Goal: Task Accomplishment & Management: Manage account settings

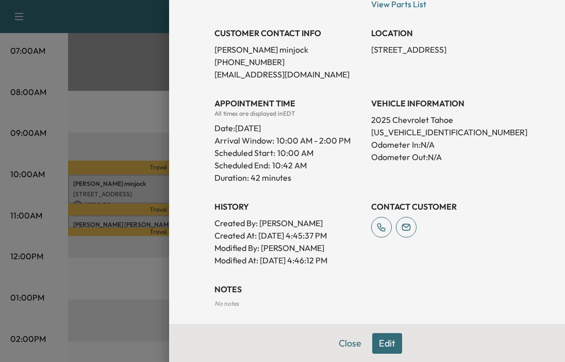
scroll to position [206, 0]
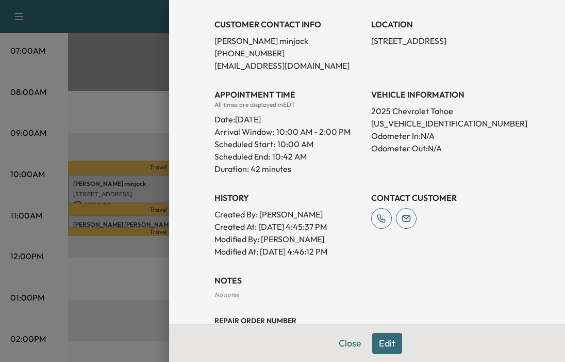
click at [69, 249] on div at bounding box center [282, 181] width 565 height 362
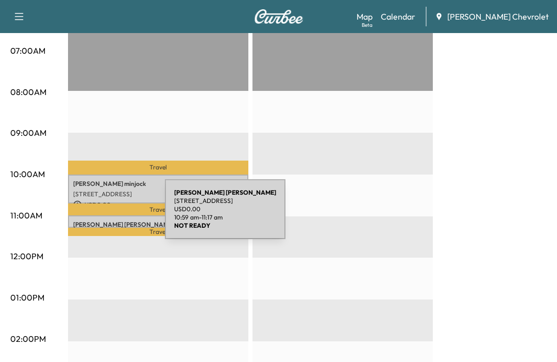
click at [88, 215] on div "ANNA LETICIA MARCOS 2002 8TH AVE E, BRADENTON,FL 34208, USA USD 0.00 10:59 am -…" at bounding box center [158, 221] width 181 height 12
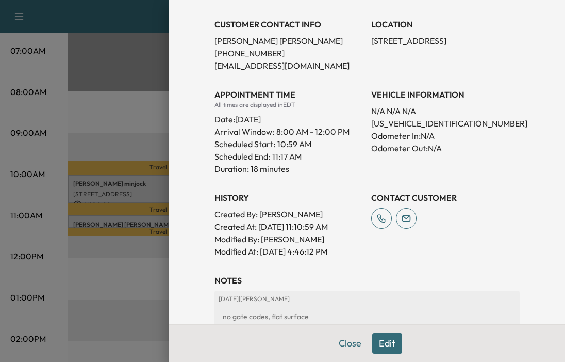
click at [414, 126] on p "KL77LFE29RC196497" at bounding box center [445, 123] width 149 height 12
copy p "KL77LFE29RC196497"
click at [126, 217] on div at bounding box center [282, 181] width 565 height 362
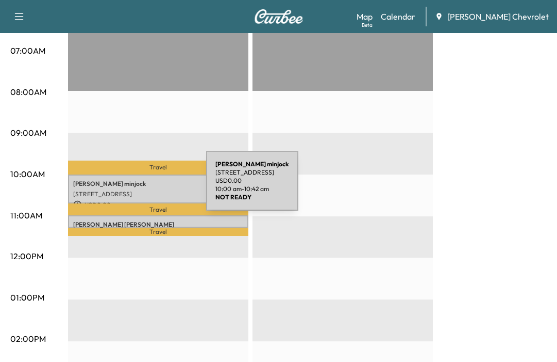
click at [129, 185] on p "albert minjock" at bounding box center [158, 183] width 170 height 8
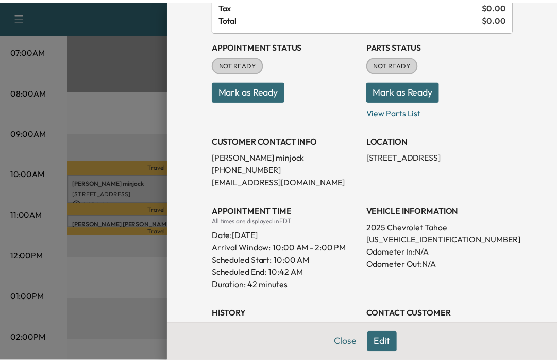
scroll to position [0, 0]
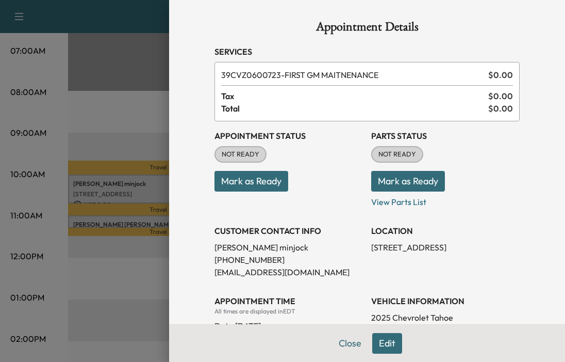
click at [95, 296] on div at bounding box center [282, 181] width 565 height 362
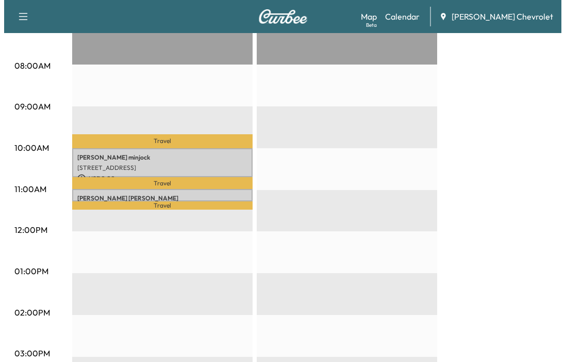
scroll to position [309, 0]
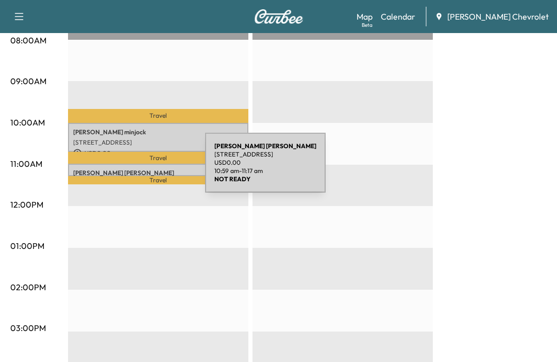
click at [128, 169] on p "ANNA LETICIA MARCOS" at bounding box center [158, 173] width 170 height 8
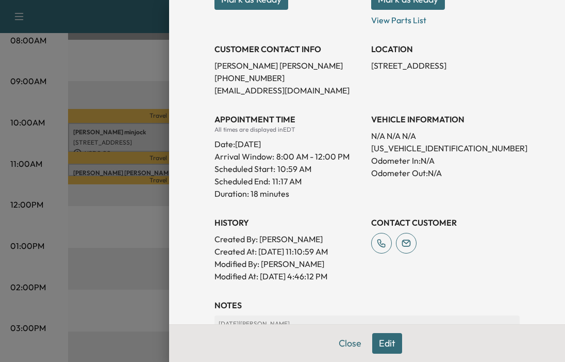
scroll to position [206, 0]
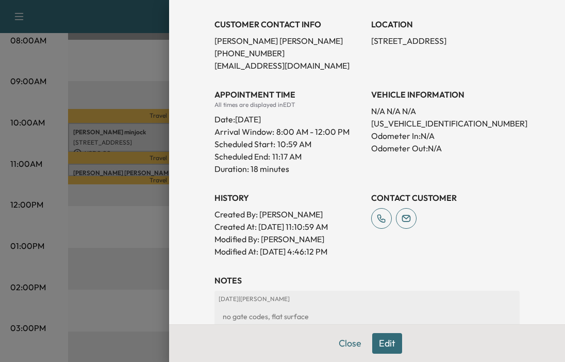
click at [109, 238] on div at bounding box center [282, 181] width 565 height 362
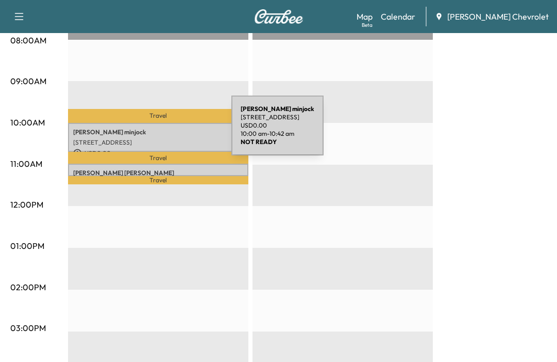
click at [154, 132] on p "albert minjock" at bounding box center [158, 132] width 170 height 8
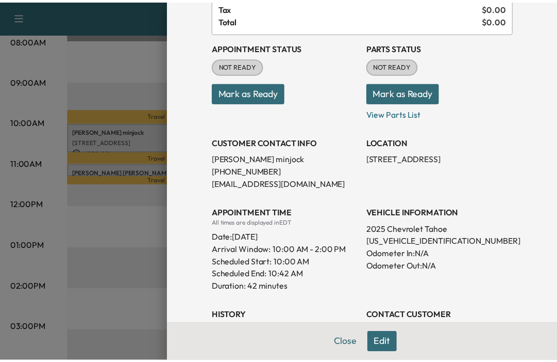
scroll to position [0, 0]
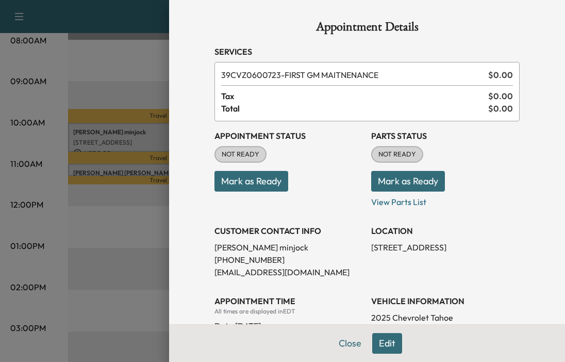
click at [242, 184] on button "Mark as Ready" at bounding box center [252, 181] width 74 height 21
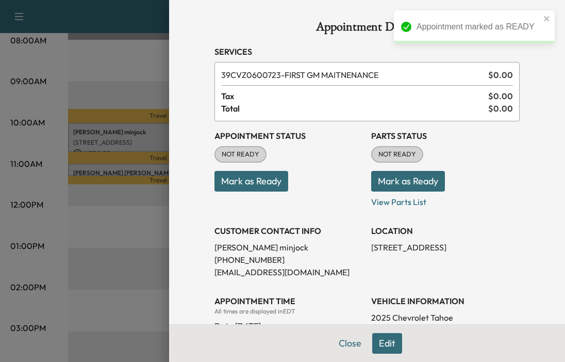
click at [402, 186] on button "Mark as Ready" at bounding box center [408, 181] width 74 height 21
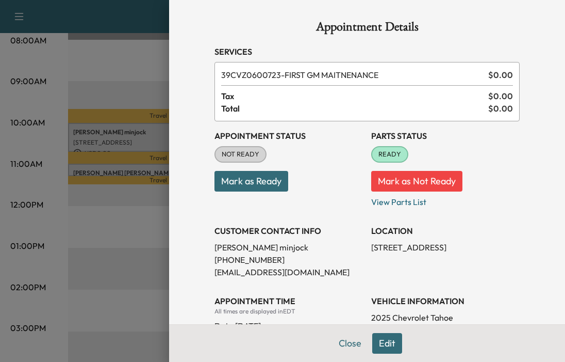
click at [349, 346] on button "Close" at bounding box center [350, 343] width 36 height 21
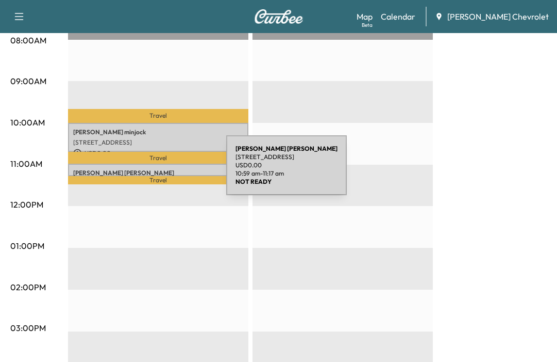
click at [149, 170] on p "ANNA LETICIA MARCOS" at bounding box center [158, 173] width 170 height 8
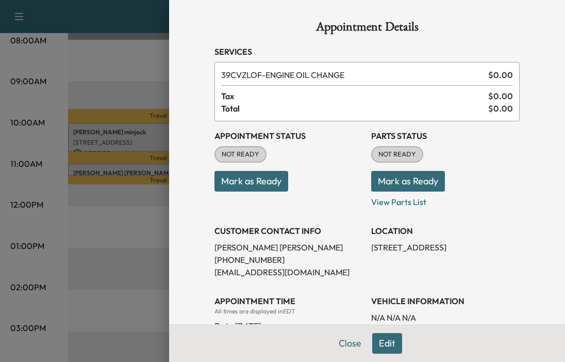
click at [259, 185] on button "Mark as Ready" at bounding box center [252, 181] width 74 height 21
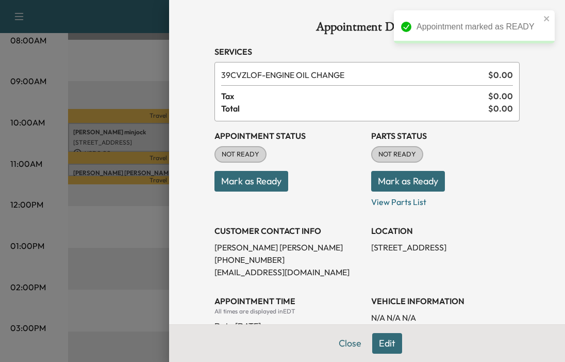
click at [398, 184] on button "Mark as Ready" at bounding box center [408, 181] width 74 height 21
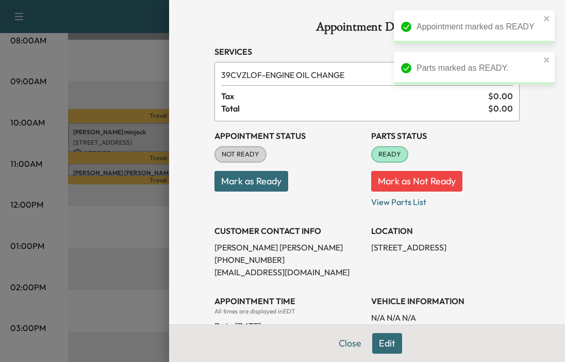
click at [229, 185] on button "Mark as Ready" at bounding box center [252, 181] width 74 height 21
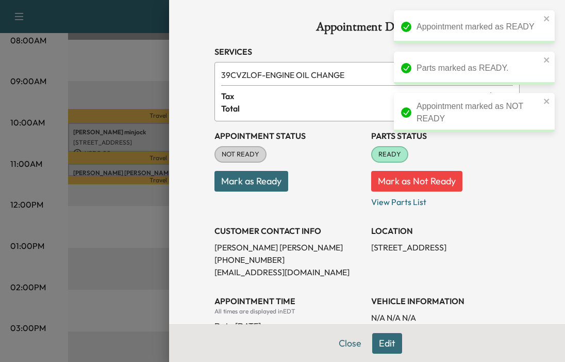
click at [229, 185] on button "Mark as Ready" at bounding box center [252, 181] width 74 height 21
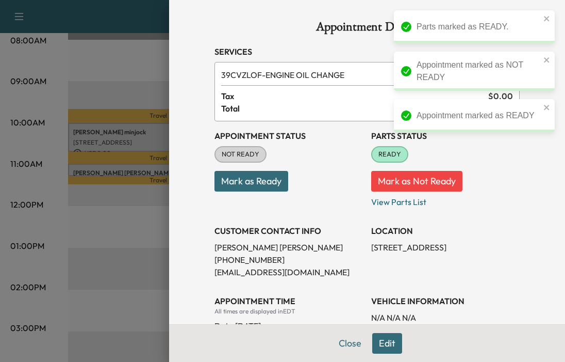
click at [334, 341] on button "Close" at bounding box center [350, 343] width 36 height 21
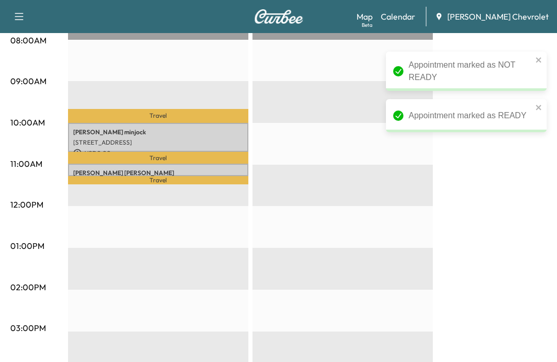
drag, startPoint x: 154, startPoint y: 297, endPoint x: 225, endPoint y: 220, distance: 104.8
click at [155, 298] on div "Travel albert minjock 7031 Lancaster Ct, Bradenton, FL 34201, USA USD 0.00 10:0…" at bounding box center [158, 289] width 181 height 666
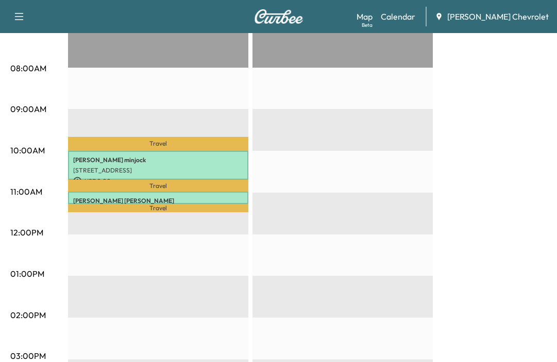
scroll to position [309, 0]
